Goal: Transaction & Acquisition: Purchase product/service

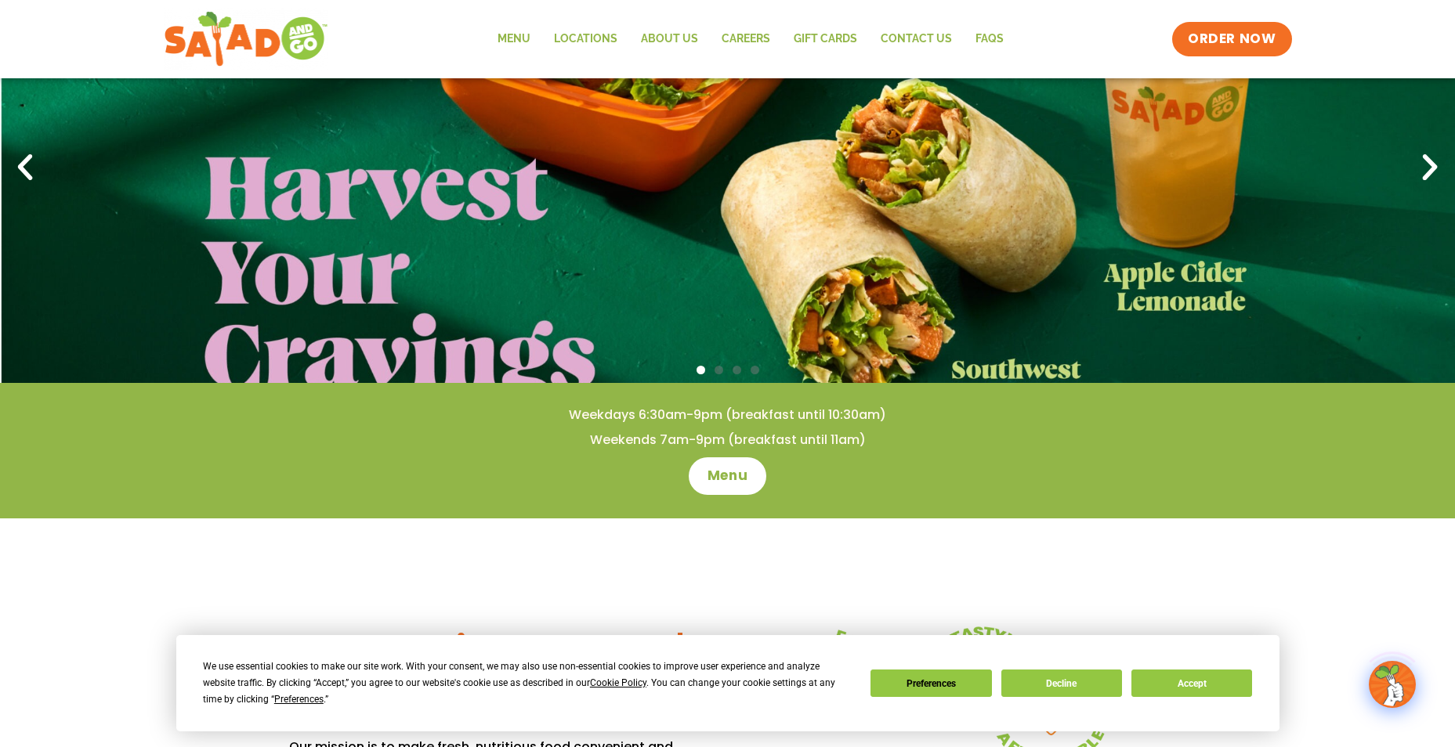
scroll to position [235, 0]
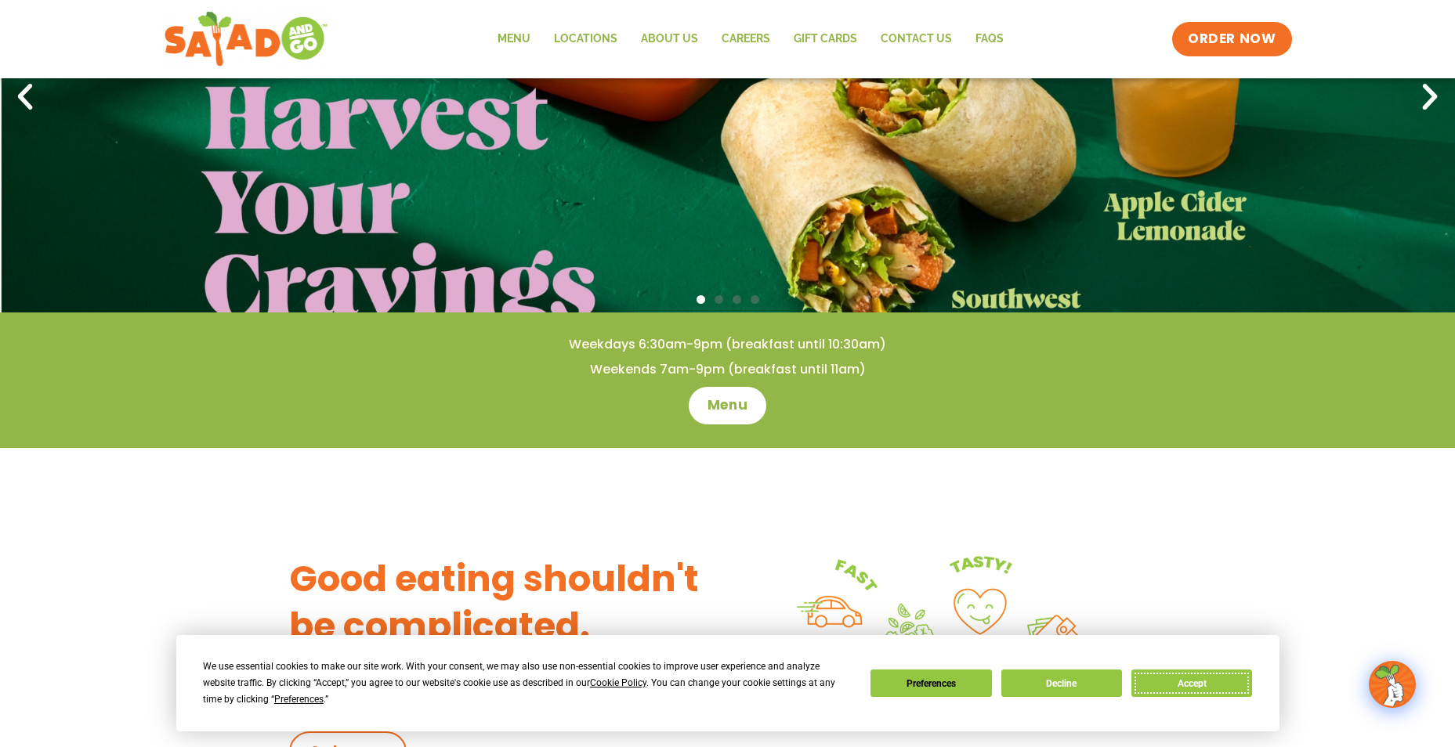
click at [1207, 684] on button "Accept" at bounding box center [1191, 683] width 121 height 27
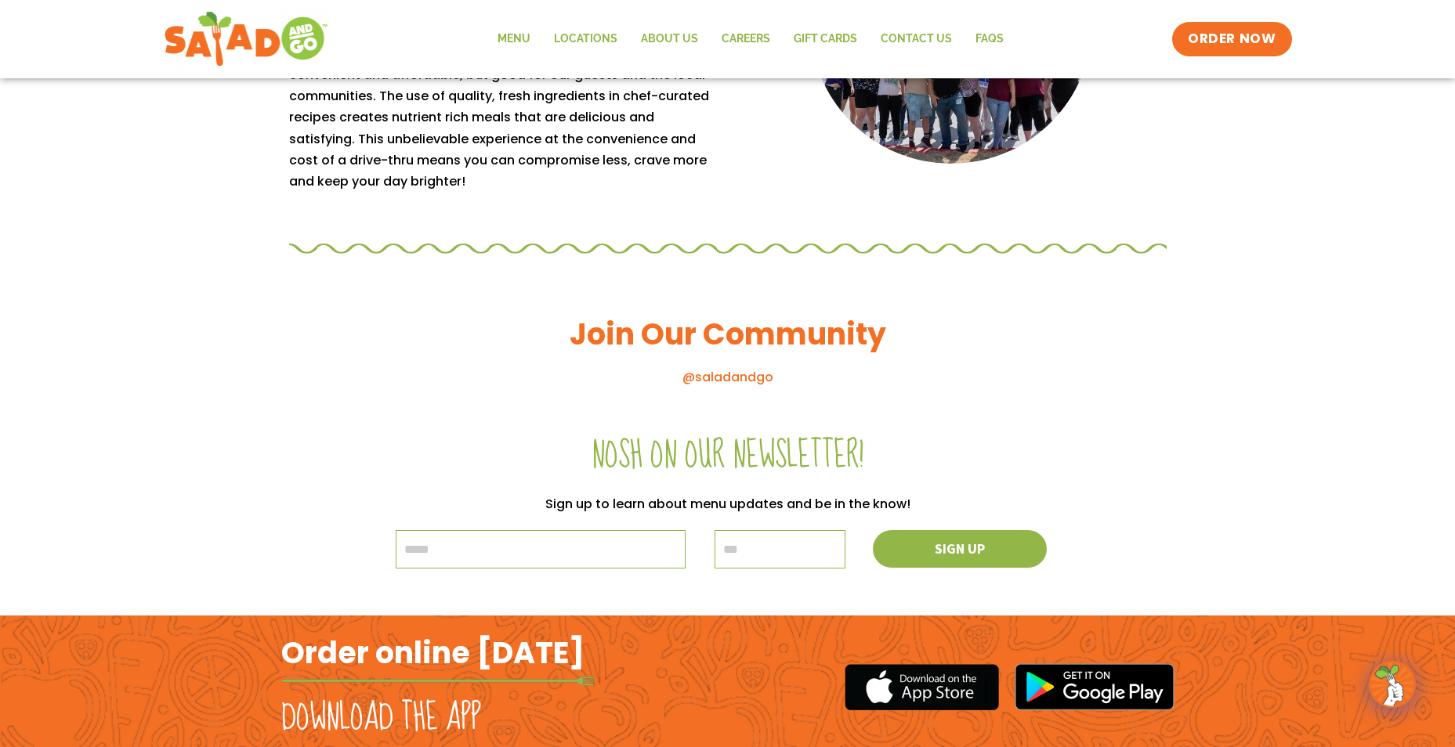
scroll to position [1567, 0]
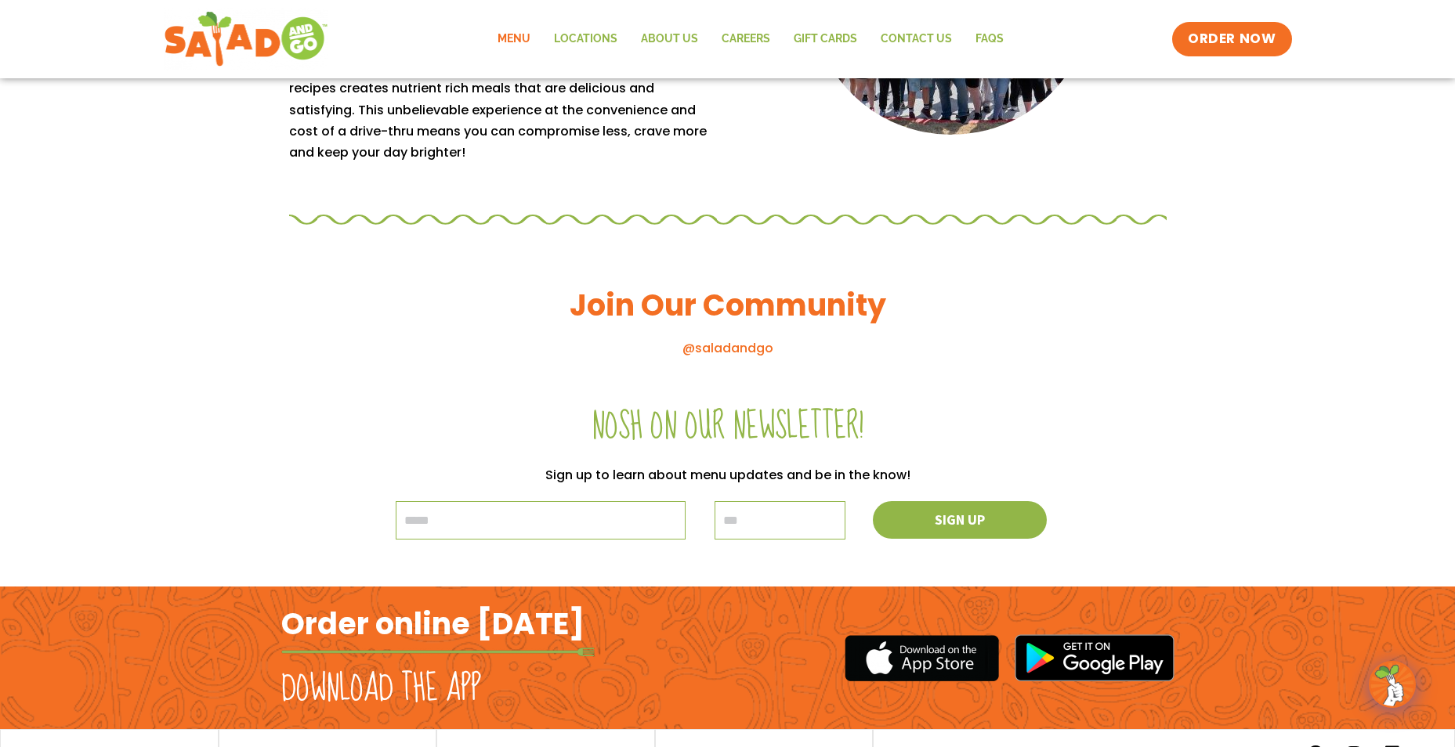
click at [523, 37] on link "Menu" at bounding box center [514, 39] width 56 height 36
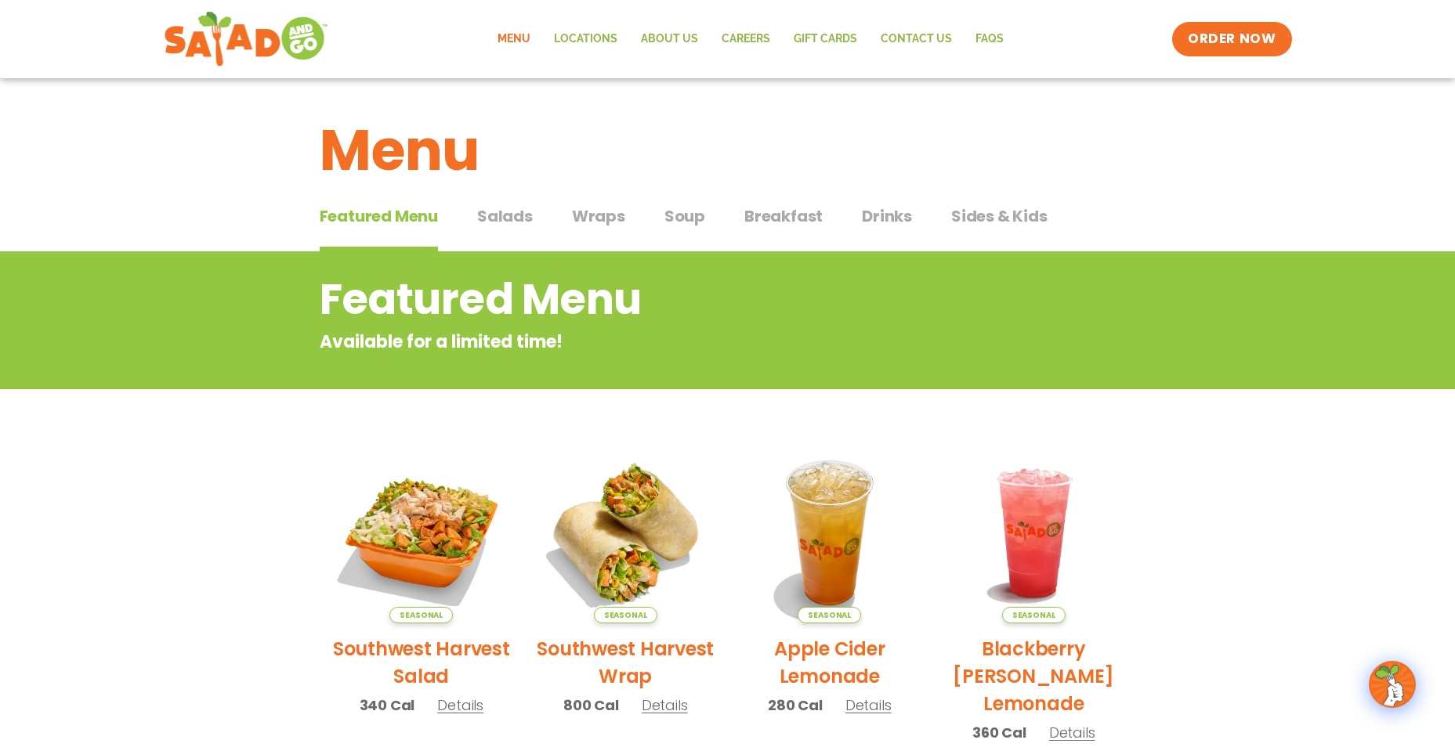
click at [506, 216] on span "Salads" at bounding box center [505, 215] width 56 height 23
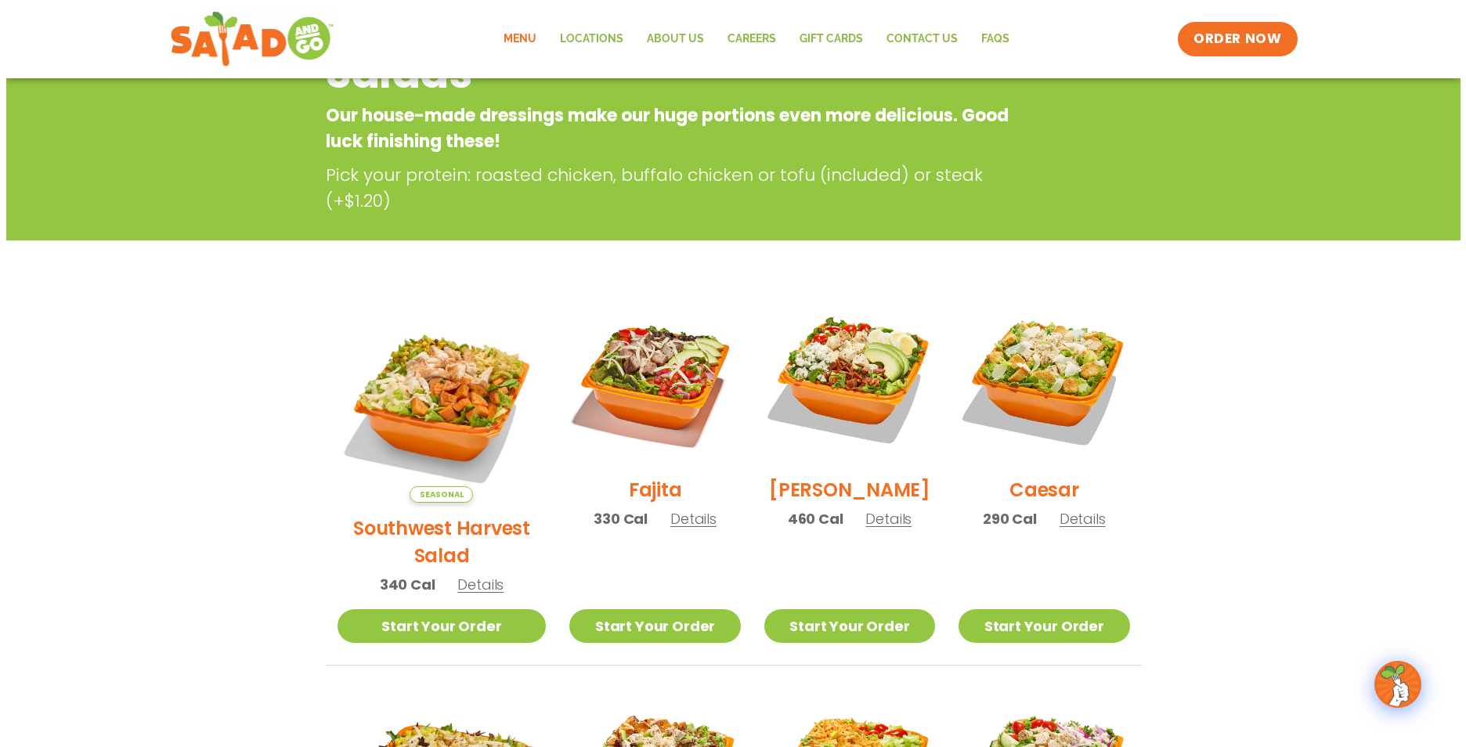
scroll to position [235, 0]
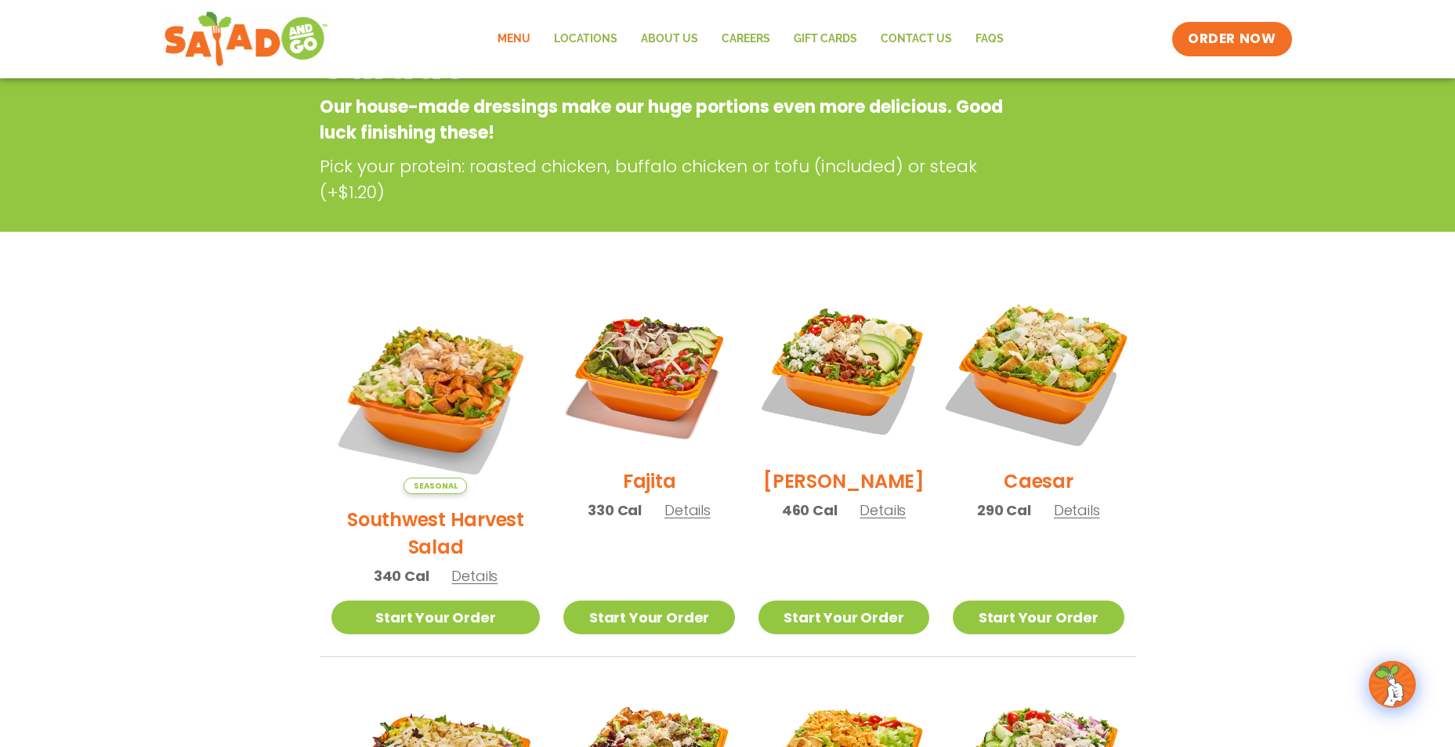
click at [1058, 366] on img at bounding box center [1038, 370] width 201 height 201
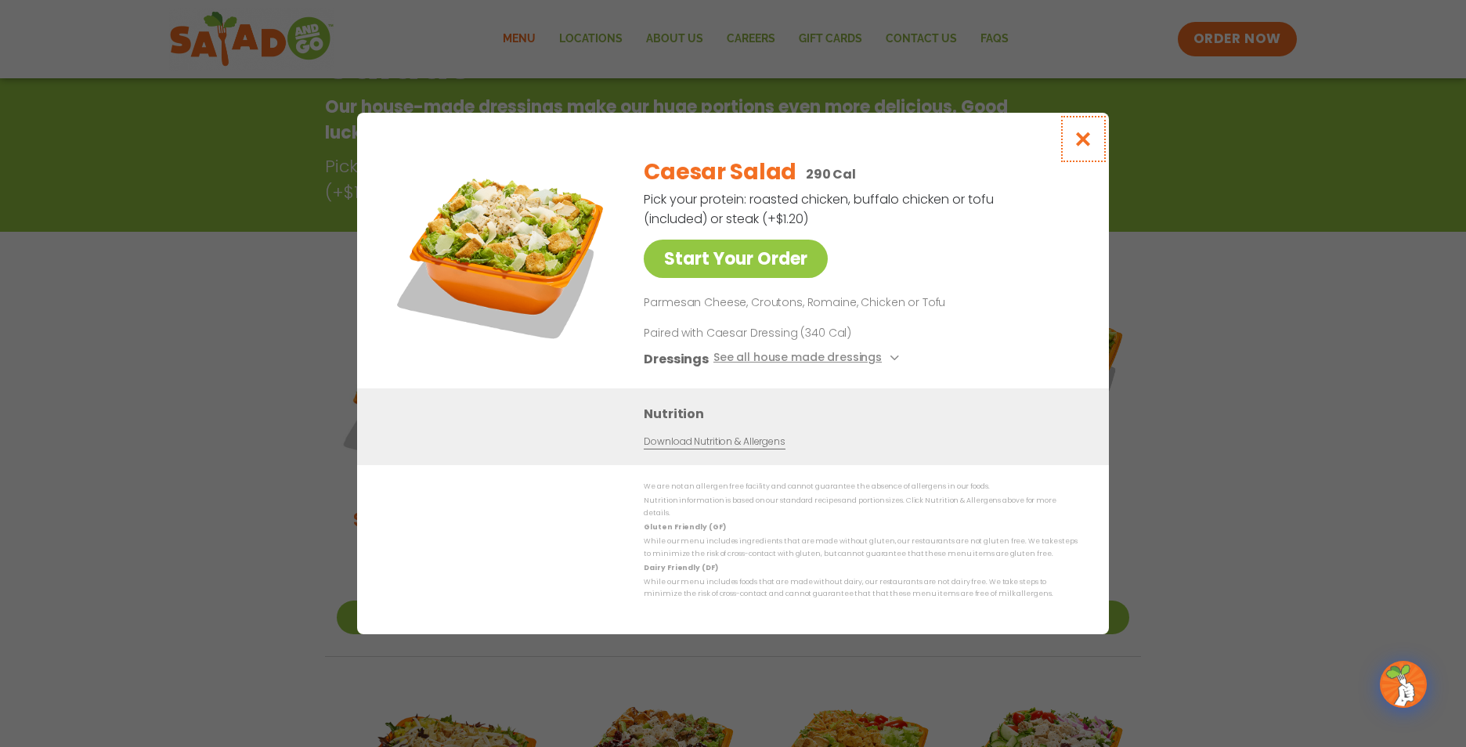
click at [1087, 147] on icon "Close modal" at bounding box center [1084, 139] width 20 height 16
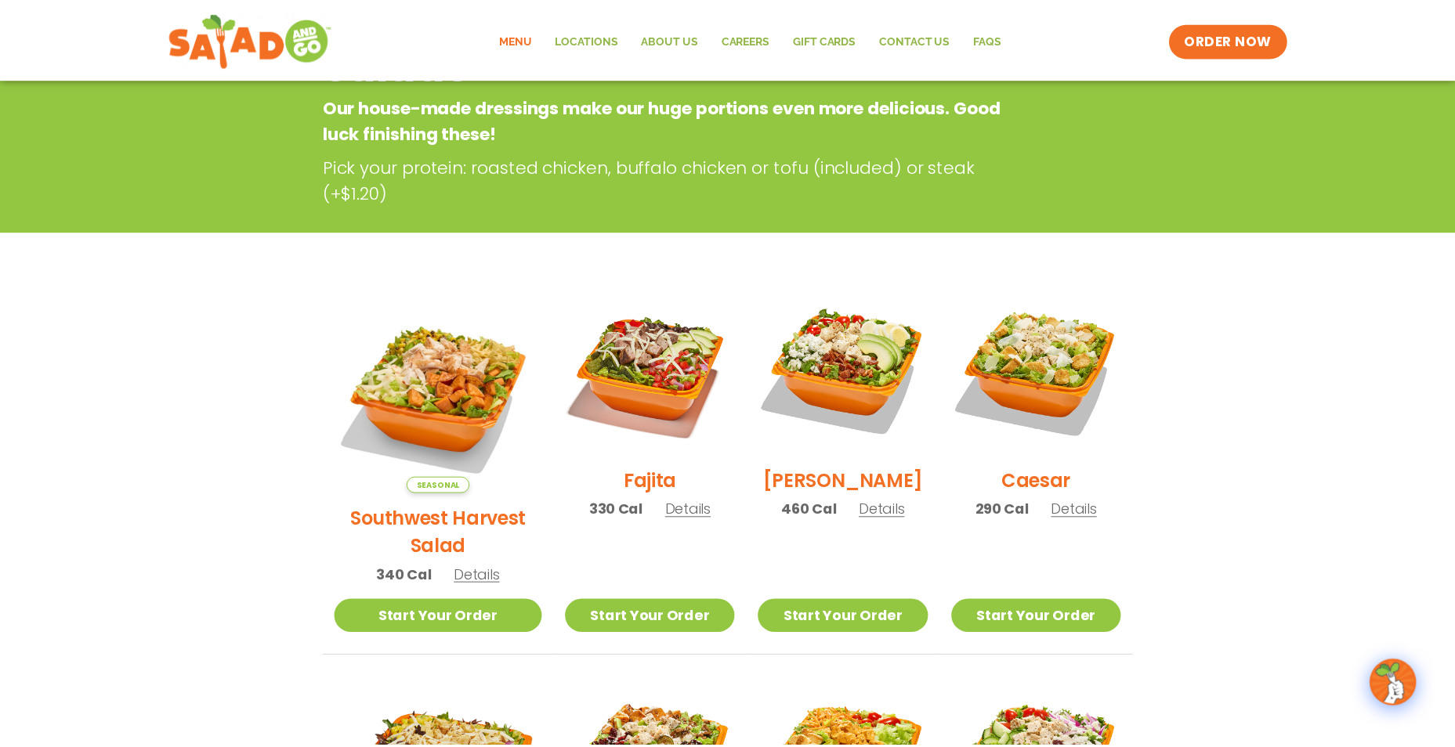
scroll to position [251, 0]
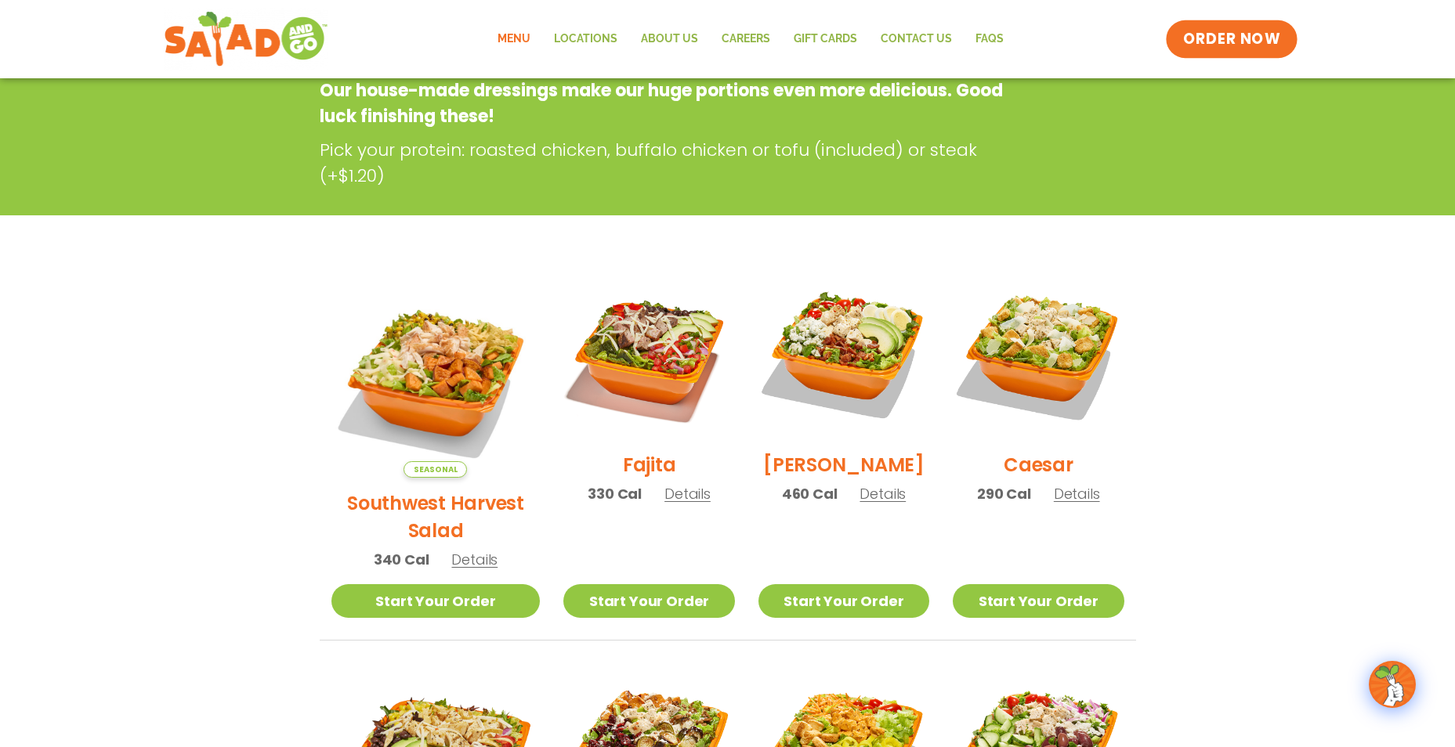
click at [1213, 41] on span "ORDER NOW" at bounding box center [1231, 39] width 97 height 20
